Goal: Transaction & Acquisition: Purchase product/service

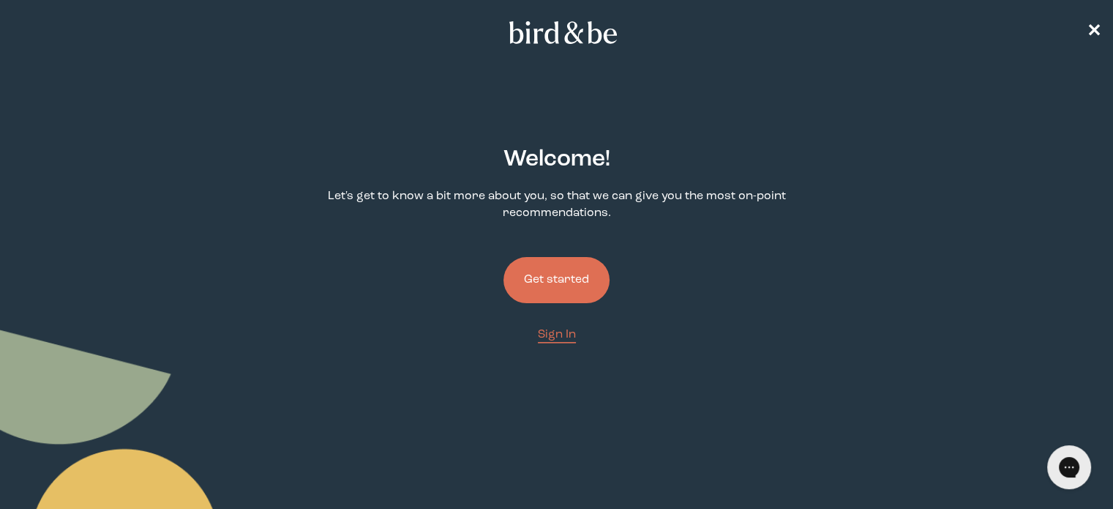
click at [549, 274] on button "Get started" at bounding box center [556, 280] width 106 height 46
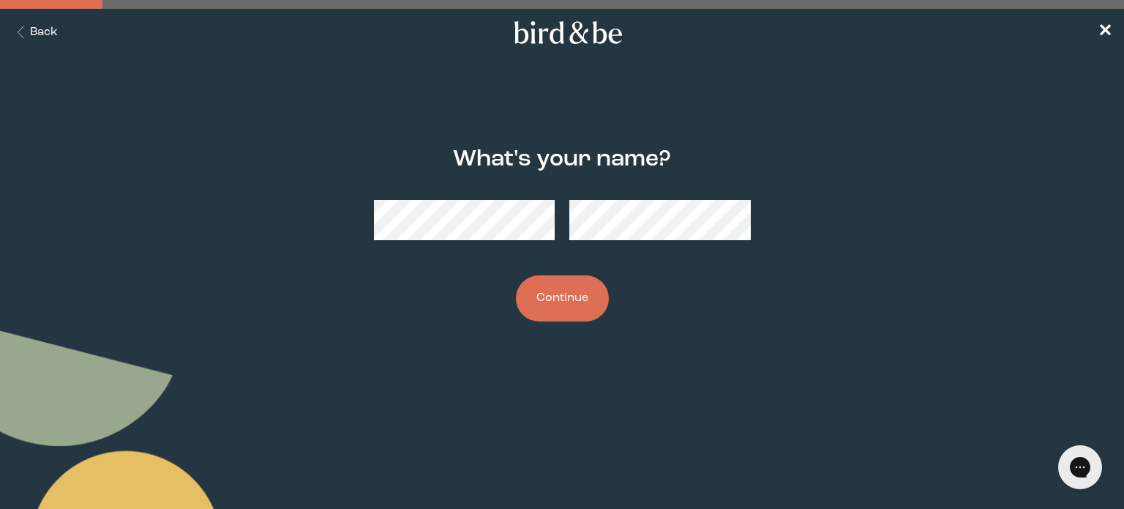
click at [560, 309] on button "Continue" at bounding box center [562, 298] width 93 height 46
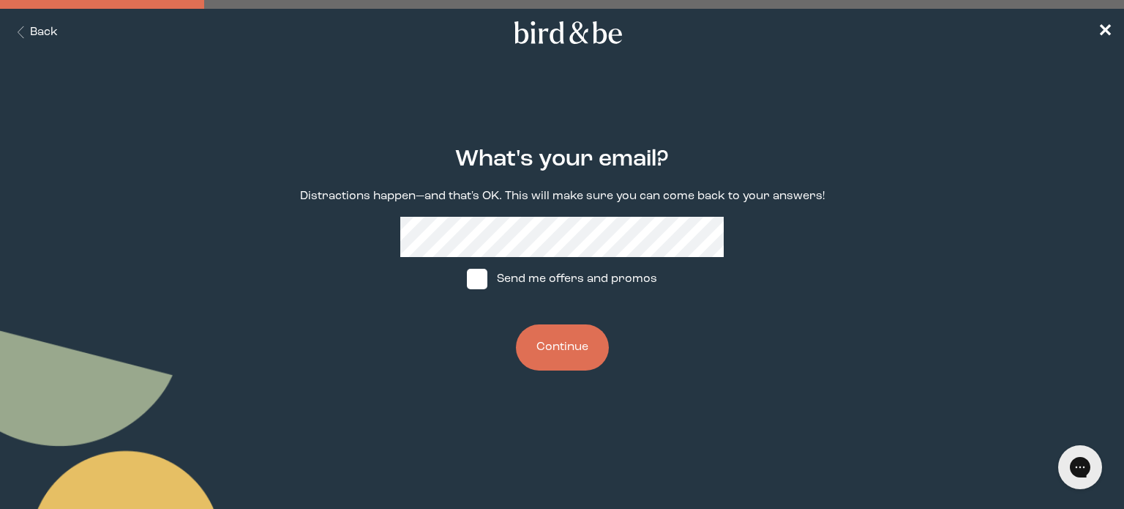
click at [563, 333] on button "Continue" at bounding box center [562, 347] width 93 height 46
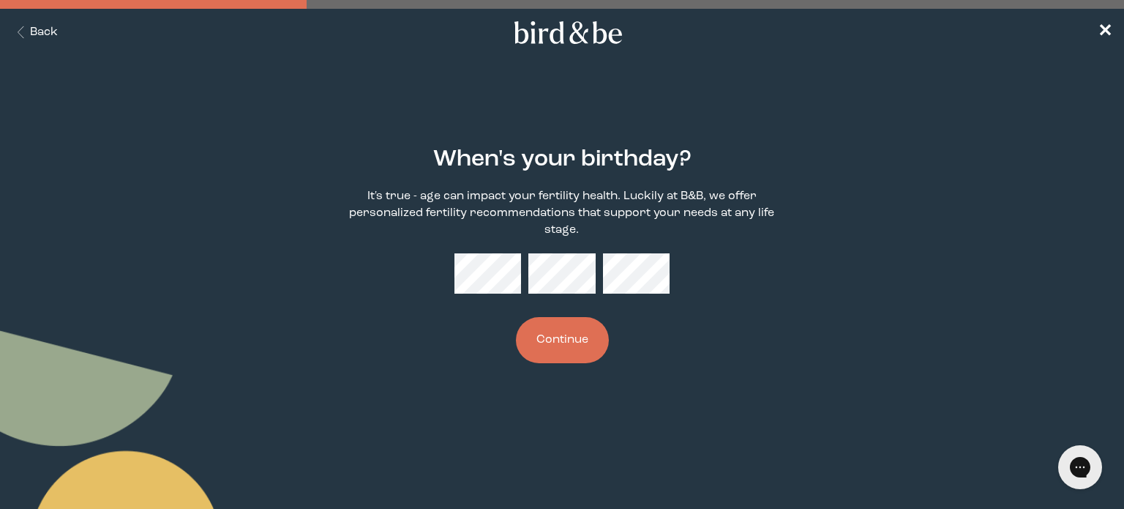
click at [578, 344] on button "Continue" at bounding box center [562, 340] width 93 height 46
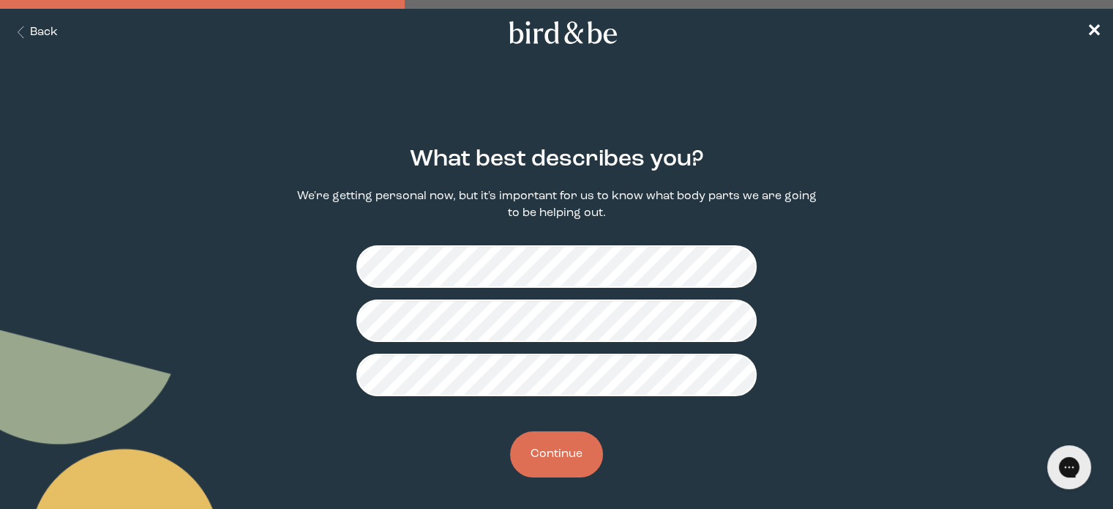
click at [530, 457] on button "Continue" at bounding box center [556, 454] width 93 height 46
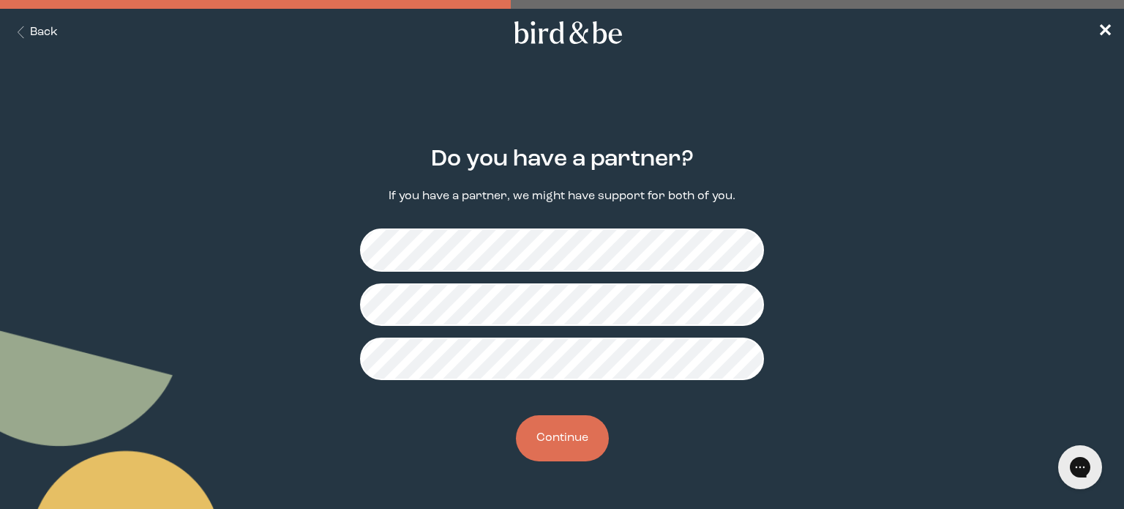
click at [563, 439] on button "Continue" at bounding box center [562, 438] width 93 height 46
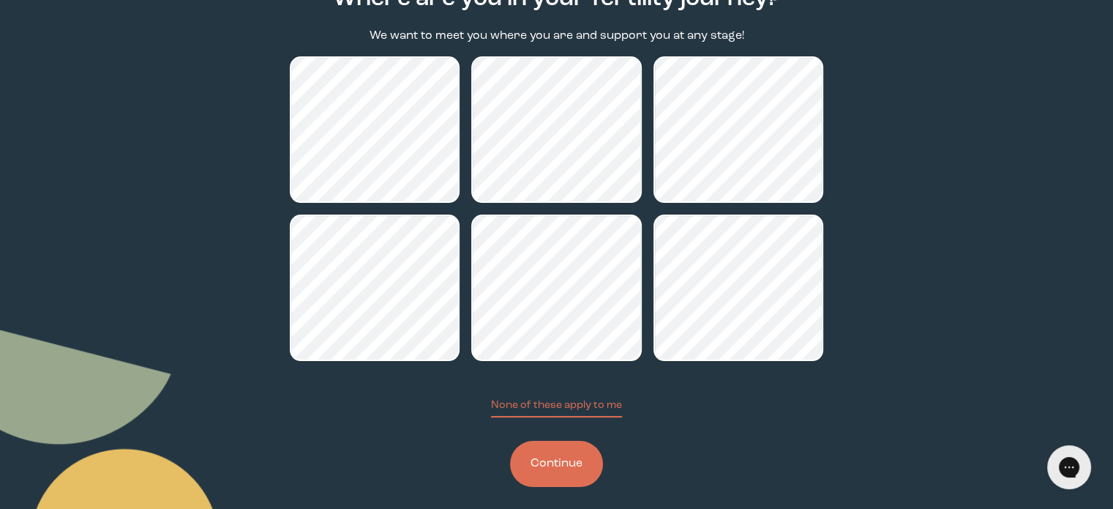
scroll to position [173, 0]
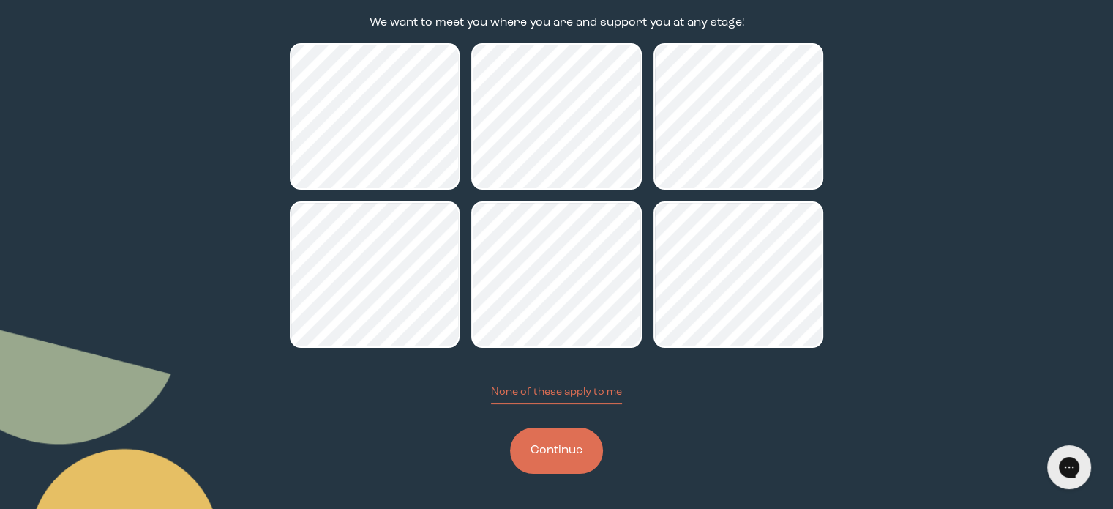
click at [575, 454] on button "Continue" at bounding box center [556, 450] width 93 height 46
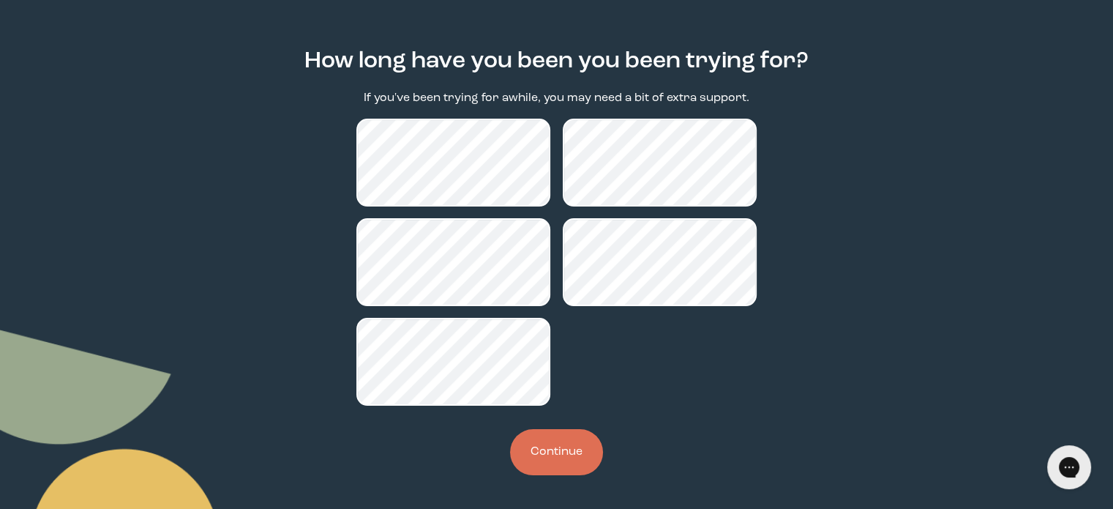
scroll to position [100, 0]
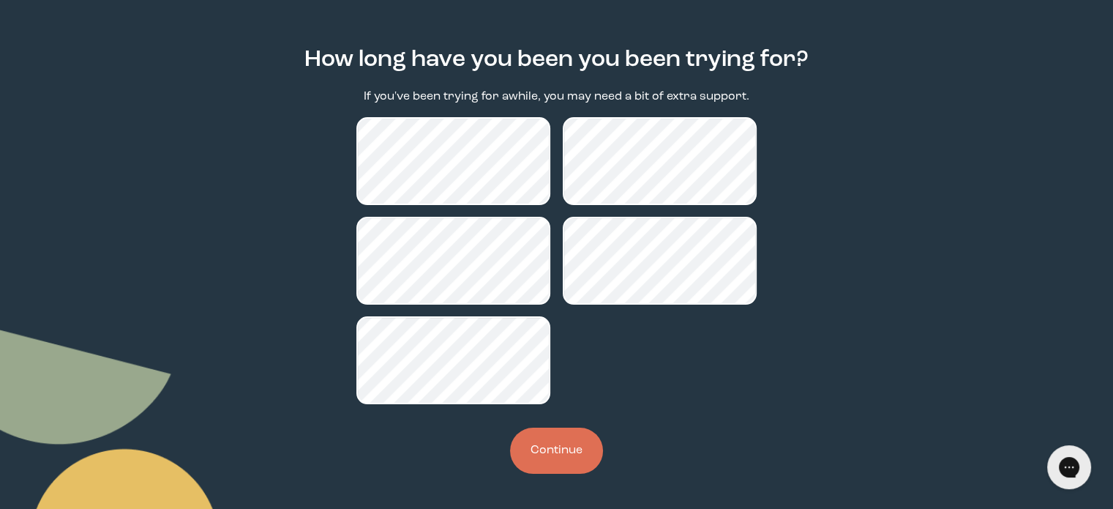
click at [583, 452] on button "Continue" at bounding box center [556, 450] width 93 height 46
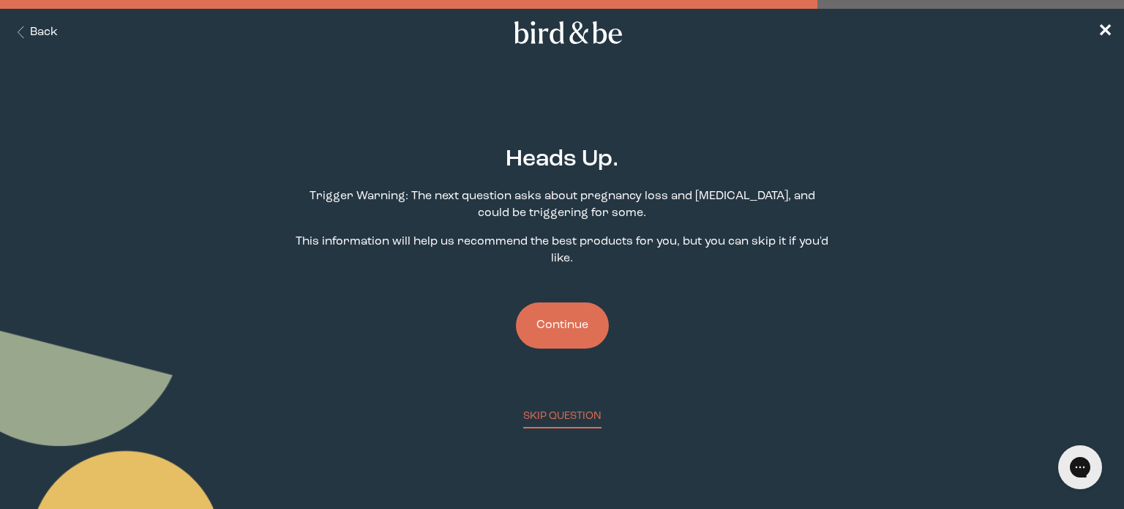
click at [571, 327] on button "Continue" at bounding box center [562, 325] width 93 height 46
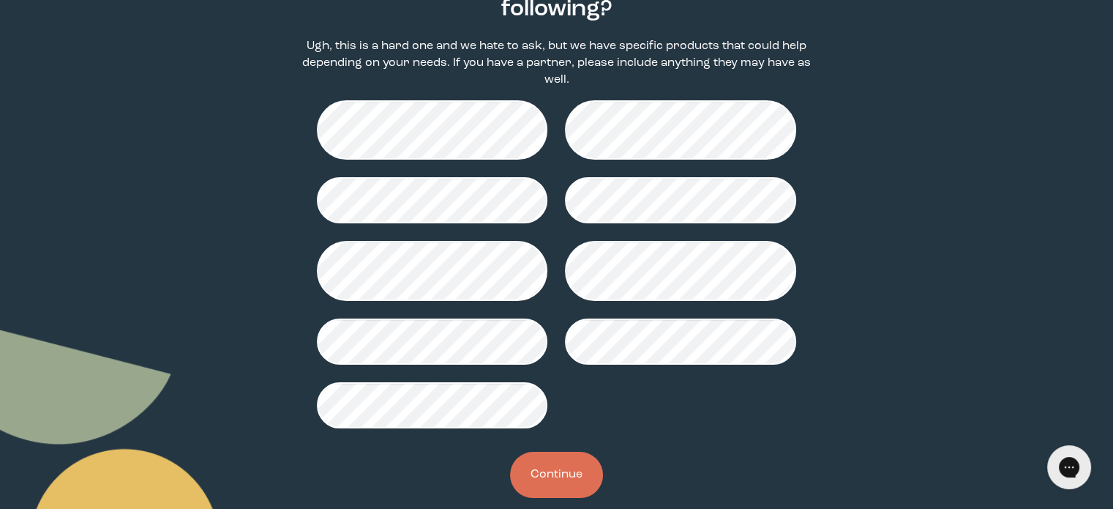
scroll to position [192, 0]
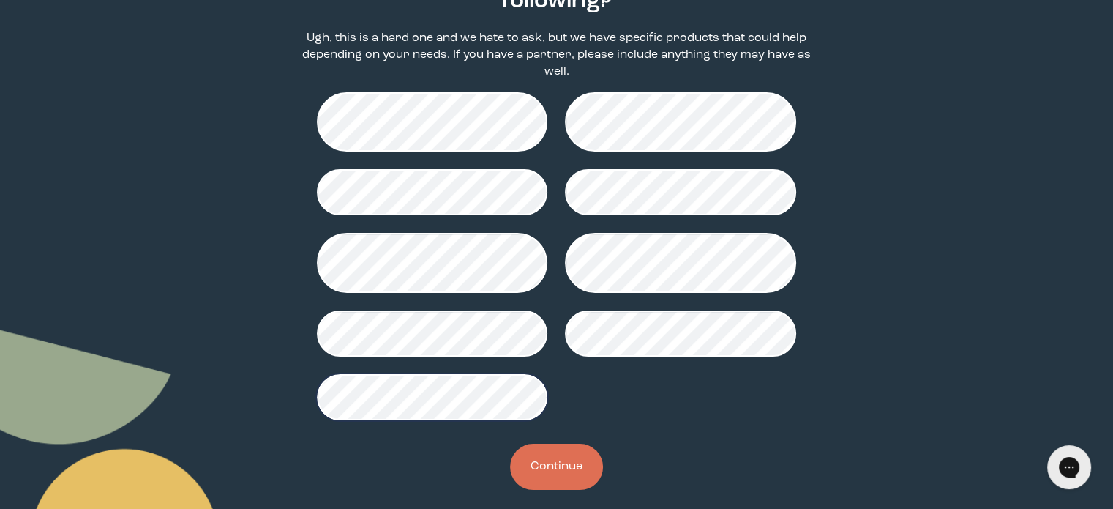
click at [563, 449] on button "Continue" at bounding box center [556, 466] width 93 height 46
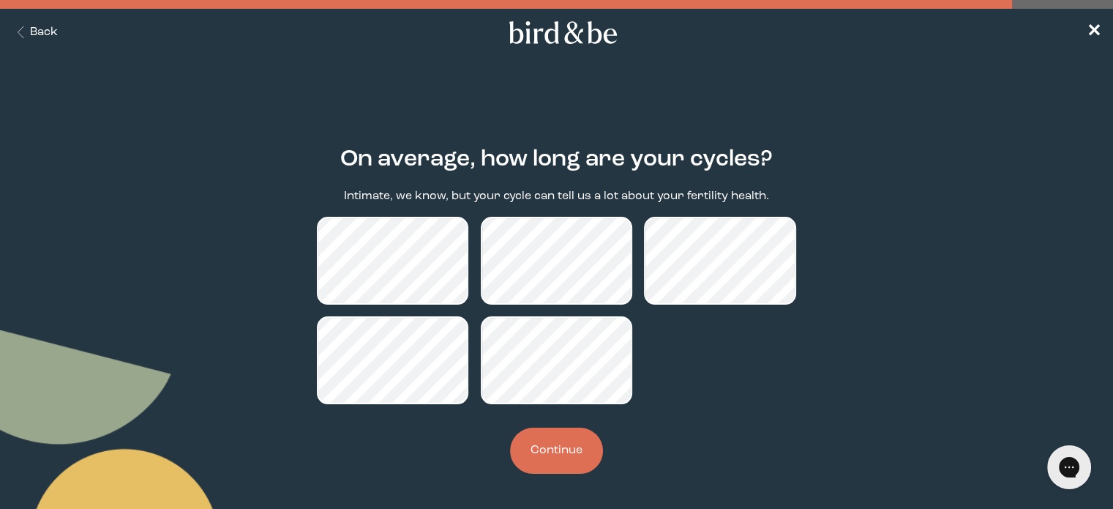
click at [579, 452] on button "Continue" at bounding box center [556, 450] width 93 height 46
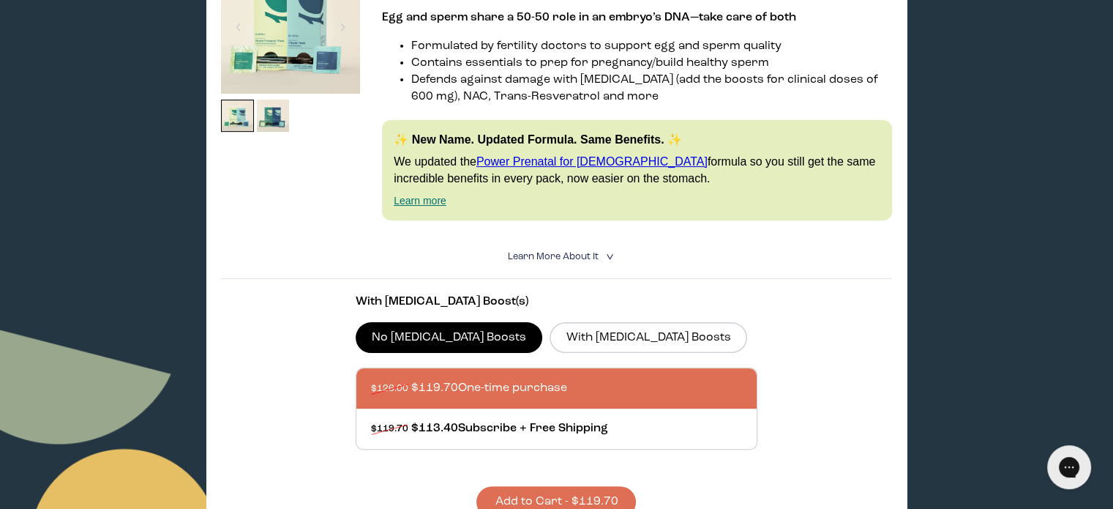
scroll to position [366, 0]
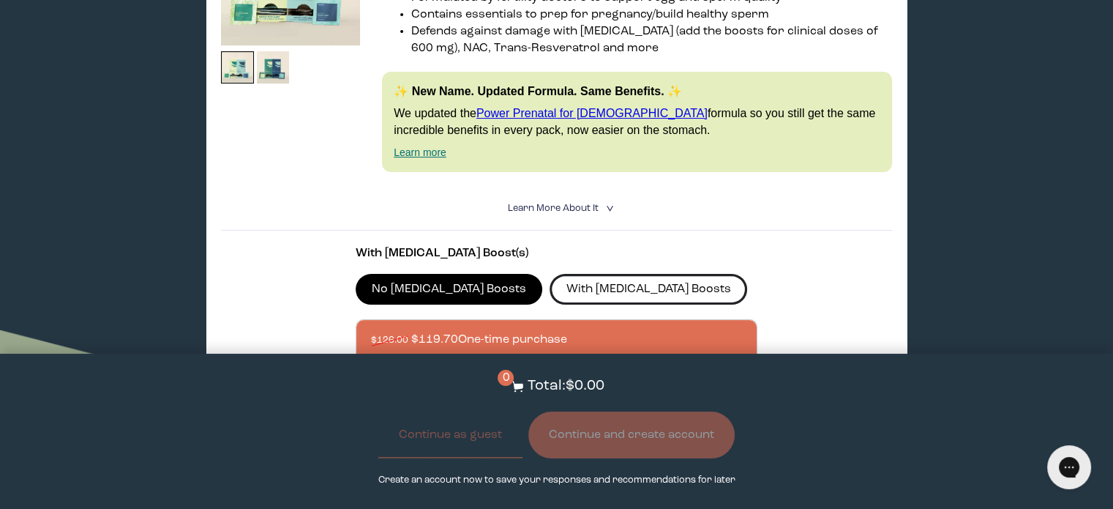
click at [610, 289] on label "With [MEDICAL_DATA] Boosts" at bounding box center [648, 289] width 198 height 31
click at [0, 0] on input "With [MEDICAL_DATA] Boosts" at bounding box center [0, 0] width 0 height 0
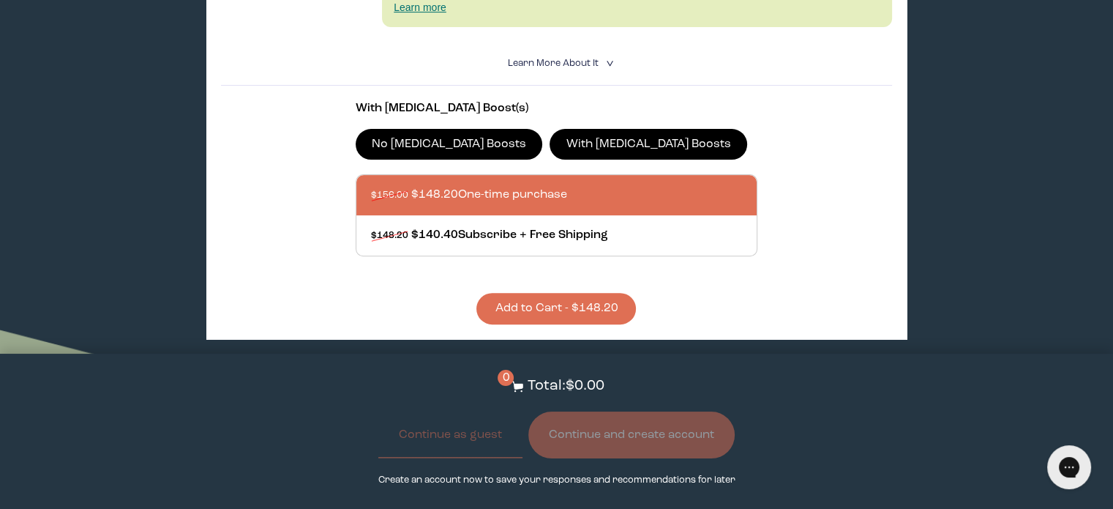
scroll to position [512, 0]
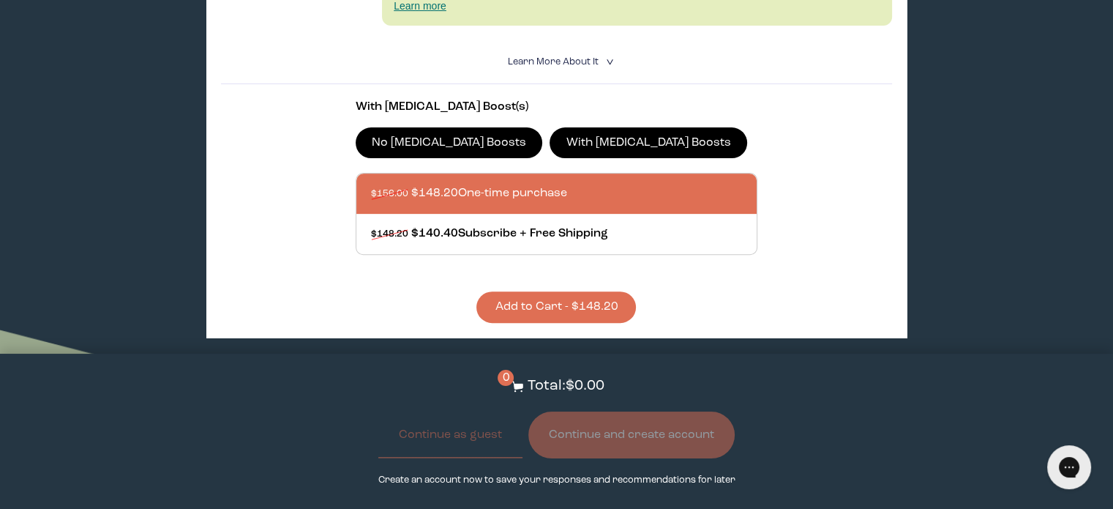
click at [589, 300] on button "Add to Cart - $148.20" at bounding box center [556, 306] width 160 height 31
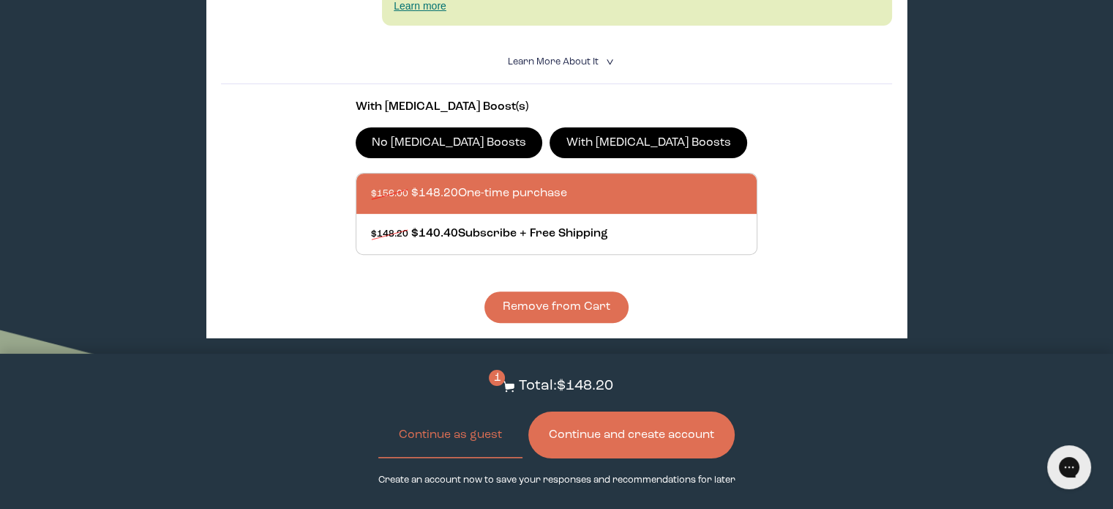
click at [670, 429] on button "Continue and create account" at bounding box center [631, 434] width 206 height 47
